Goal: Task Accomplishment & Management: Manage account settings

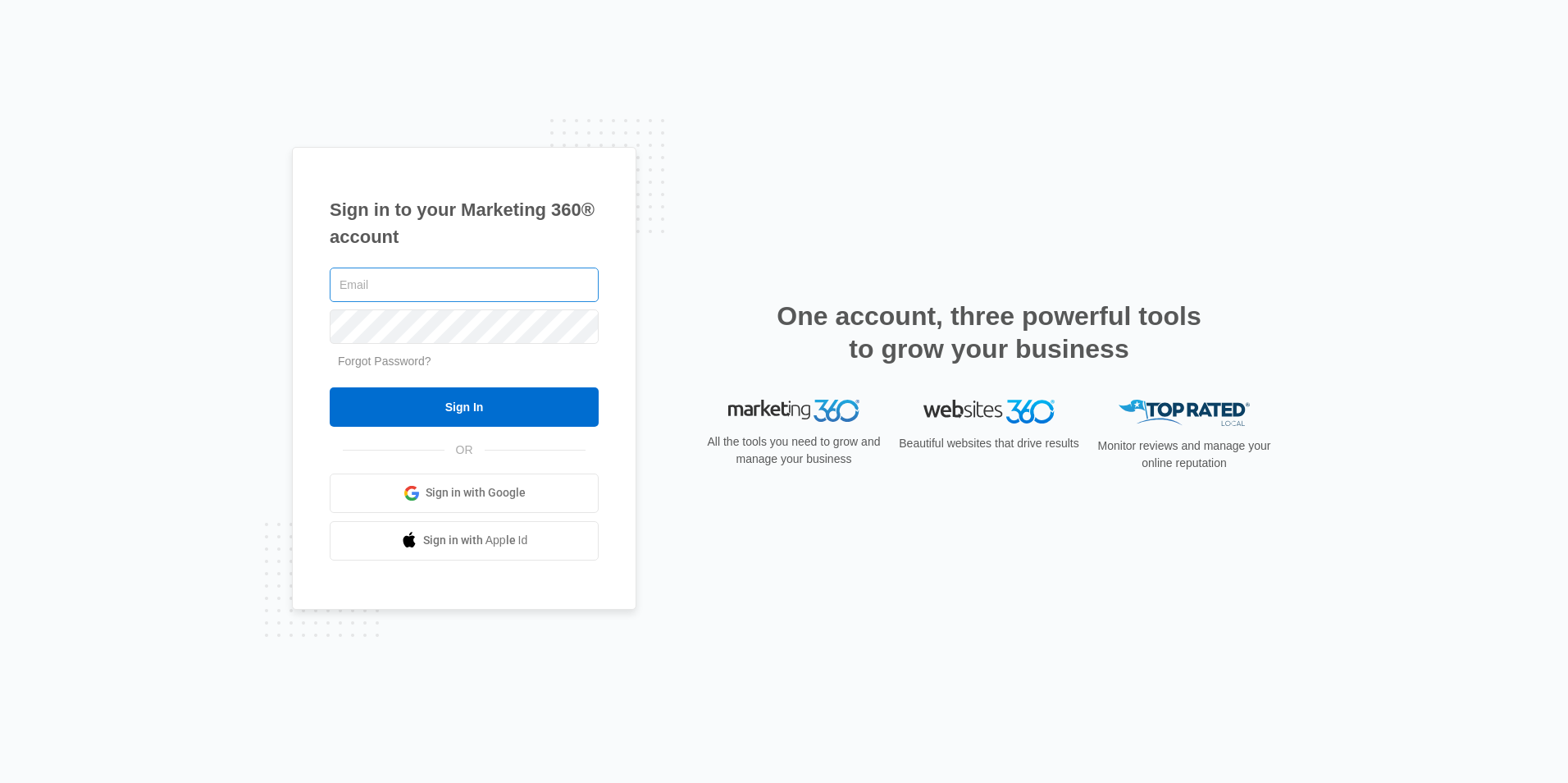
click at [414, 296] on input "text" at bounding box center [464, 284] width 269 height 34
click at [397, 284] on input "text" at bounding box center [464, 284] width 269 height 34
type input "[PERSON_NAME][EMAIL_ADDRESS][DOMAIN_NAME]"
click at [330, 387] on input "Sign In" at bounding box center [464, 406] width 269 height 39
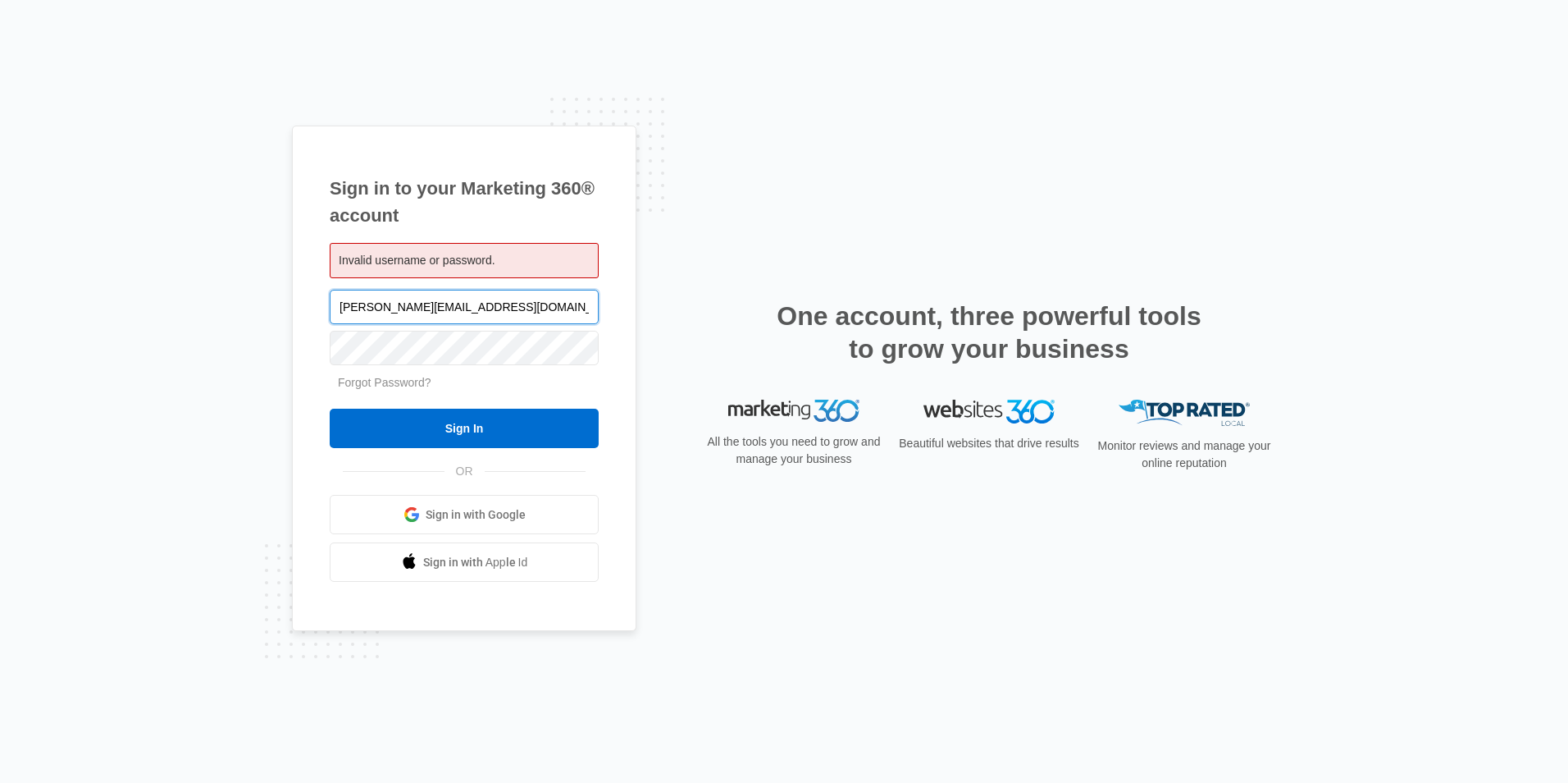
click at [415, 301] on input "[PERSON_NAME][EMAIL_ADDRESS][DOMAIN_NAME]" at bounding box center [464, 306] width 269 height 34
type input "david@fatfingerconstruction.com"
click at [330, 409] on input "Sign In" at bounding box center [464, 428] width 269 height 39
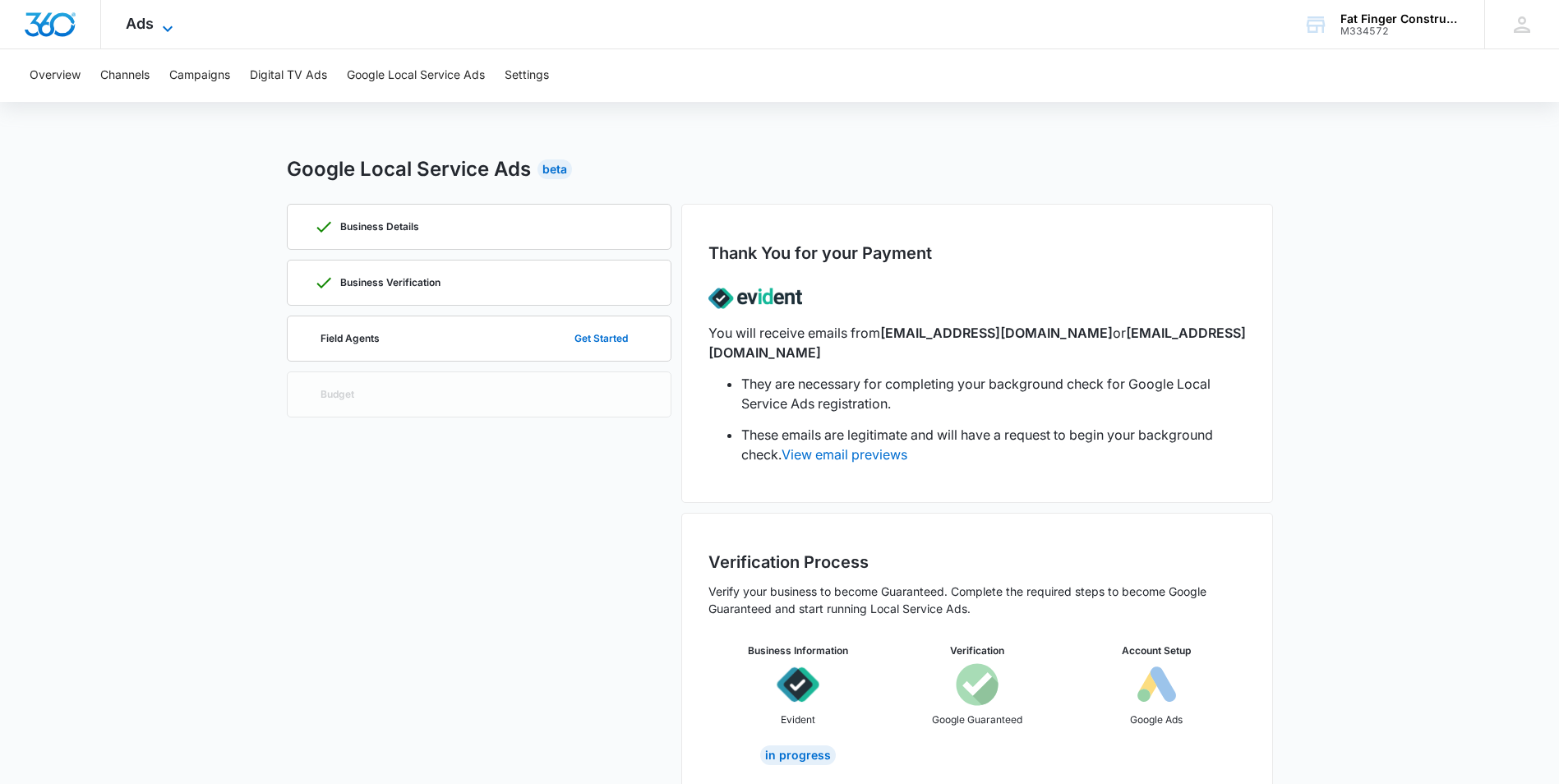
click at [166, 27] on icon at bounding box center [168, 29] width 20 height 20
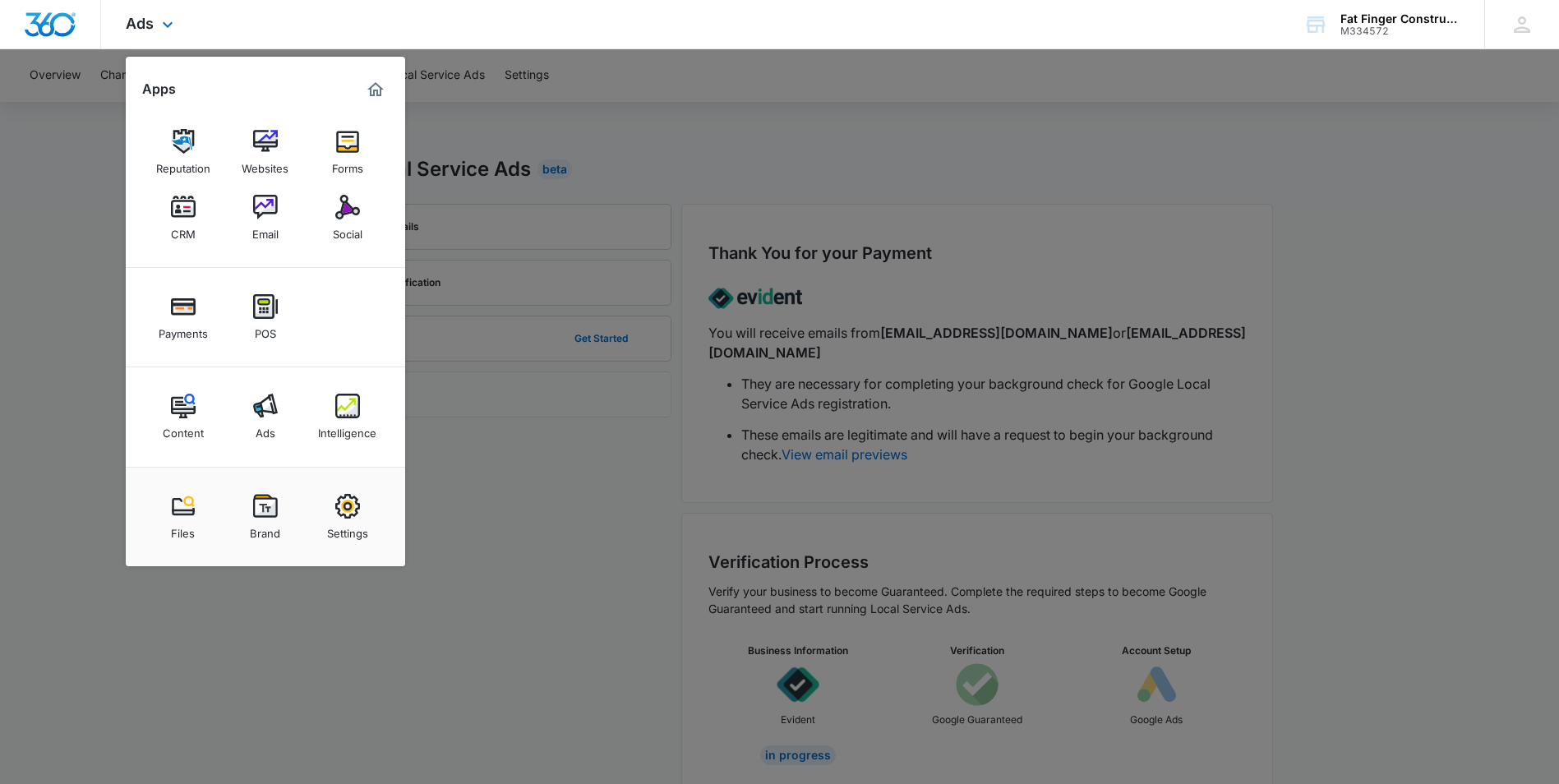
click at [71, 24] on img "Dashboard" at bounding box center [50, 25] width 52 height 25
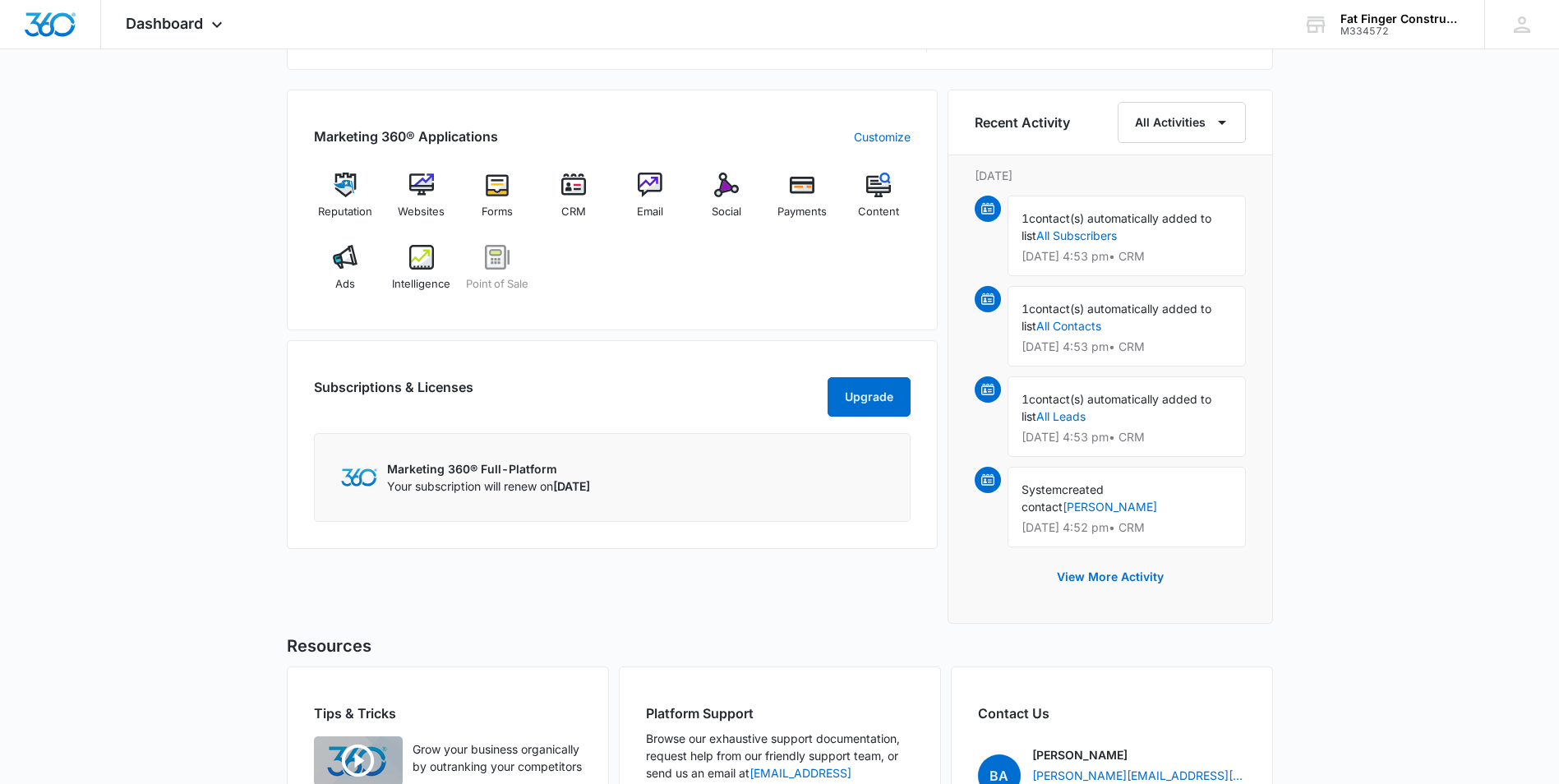
scroll to position [986, 0]
